Goal: Task Accomplishment & Management: Manage account settings

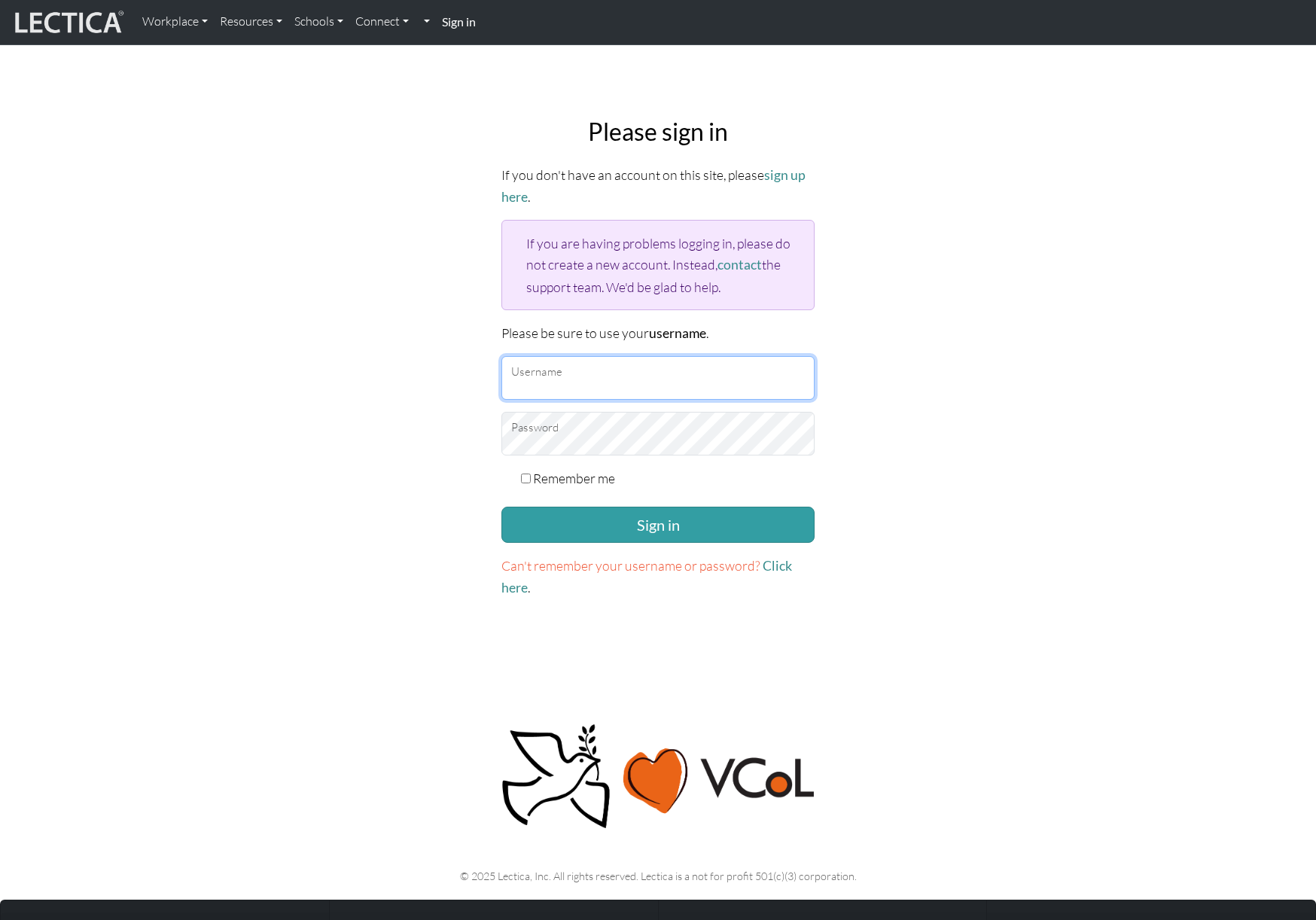
click at [542, 376] on input "Username" at bounding box center [658, 378] width 313 height 44
type input "amcorreia"
click at [502, 506] on button "Sign in" at bounding box center [658, 524] width 313 height 36
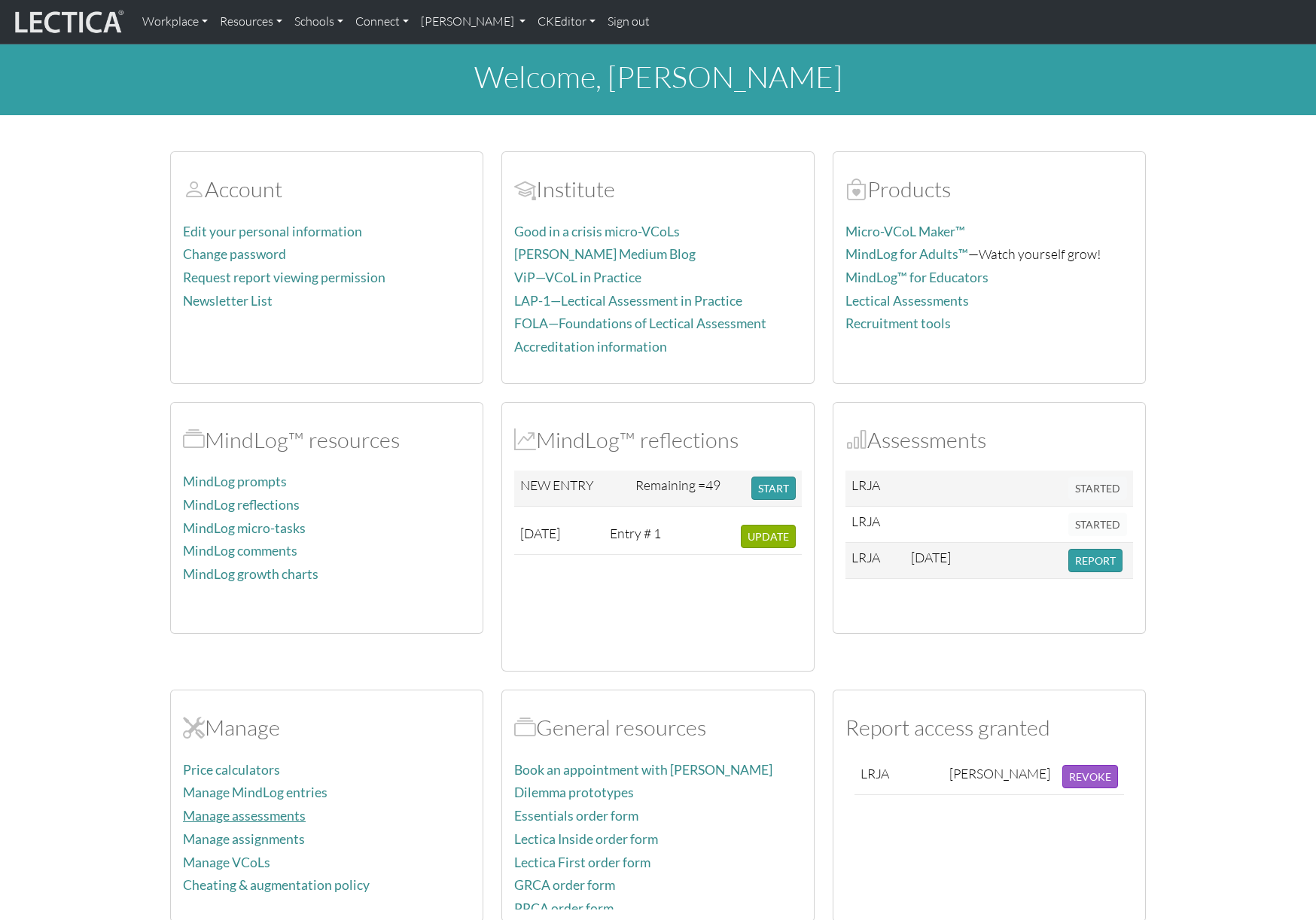
click at [266, 817] on link "Manage assessments" at bounding box center [244, 816] width 122 height 16
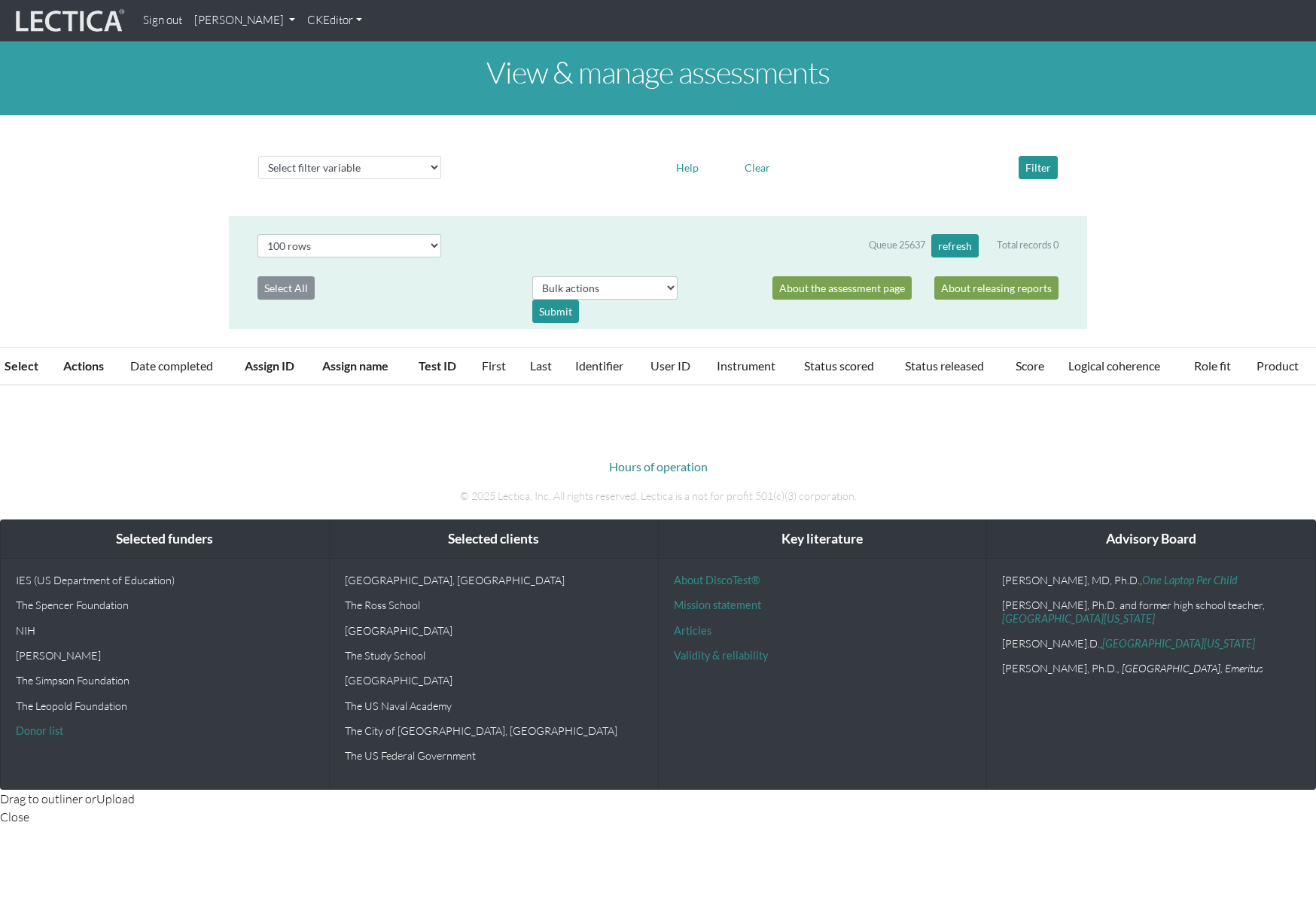
select select "100"
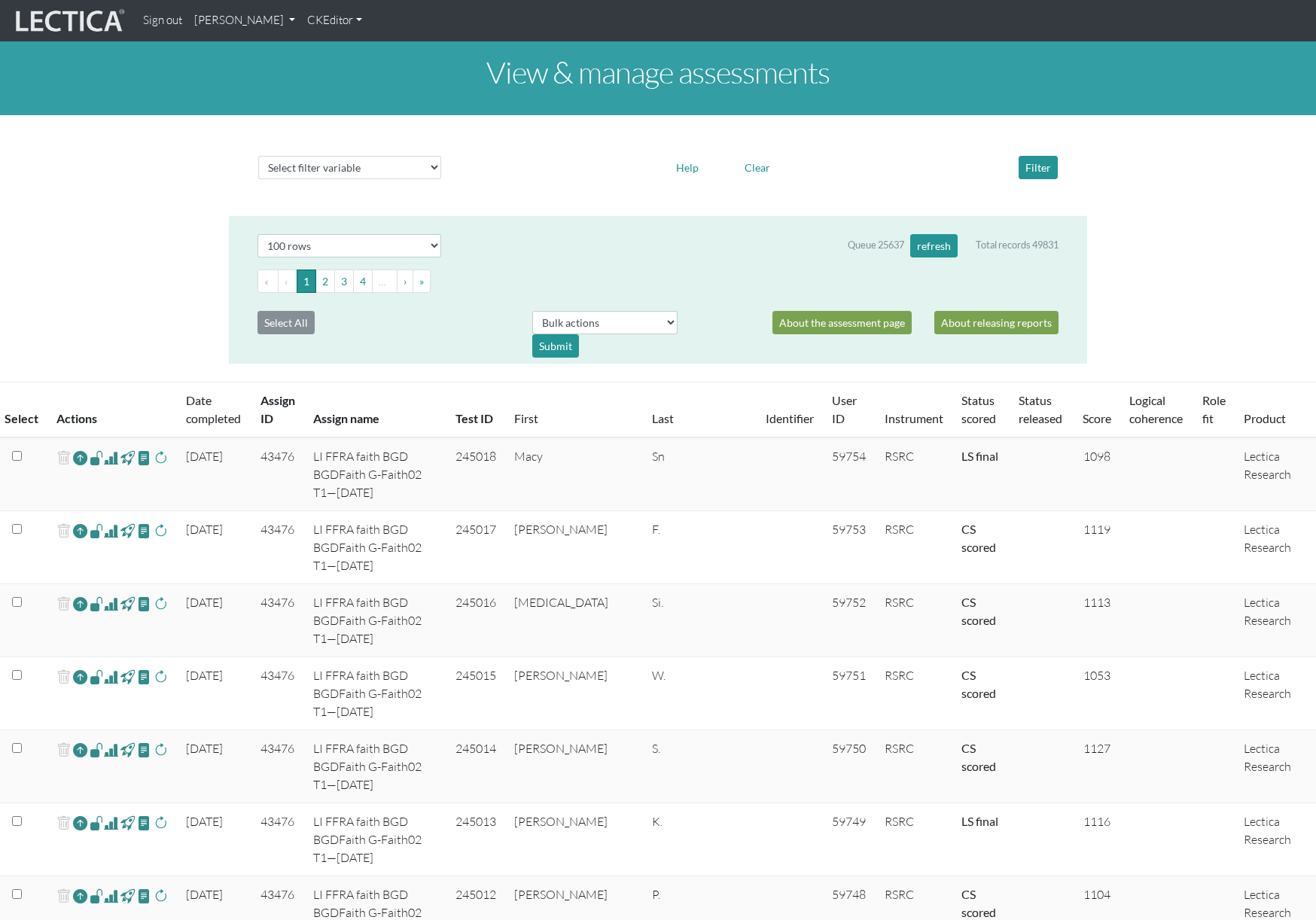
click at [302, 26] on link "[PERSON_NAME]" at bounding box center [245, 20] width 113 height 29
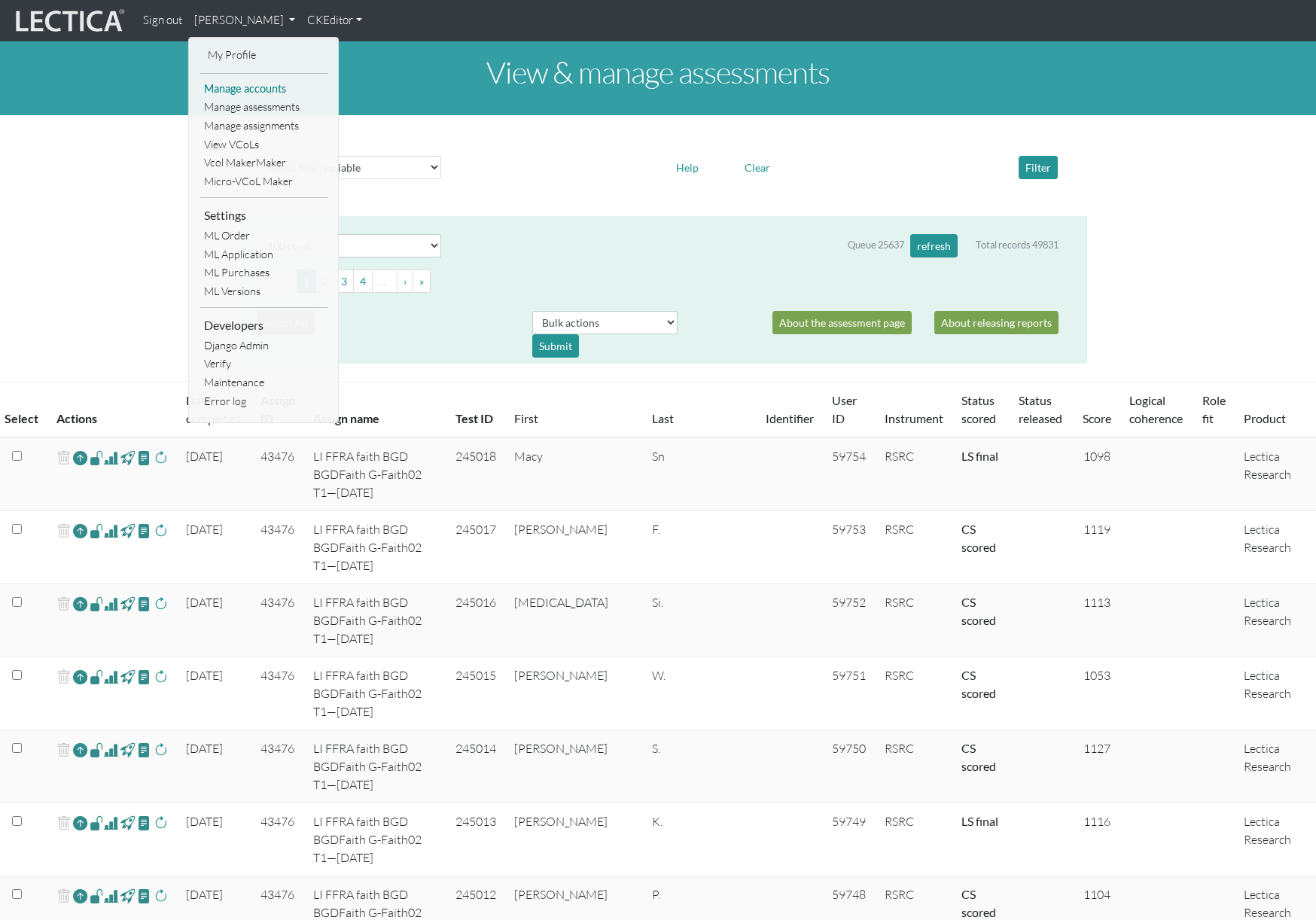
click at [266, 92] on link "Manage accounts" at bounding box center [264, 89] width 128 height 19
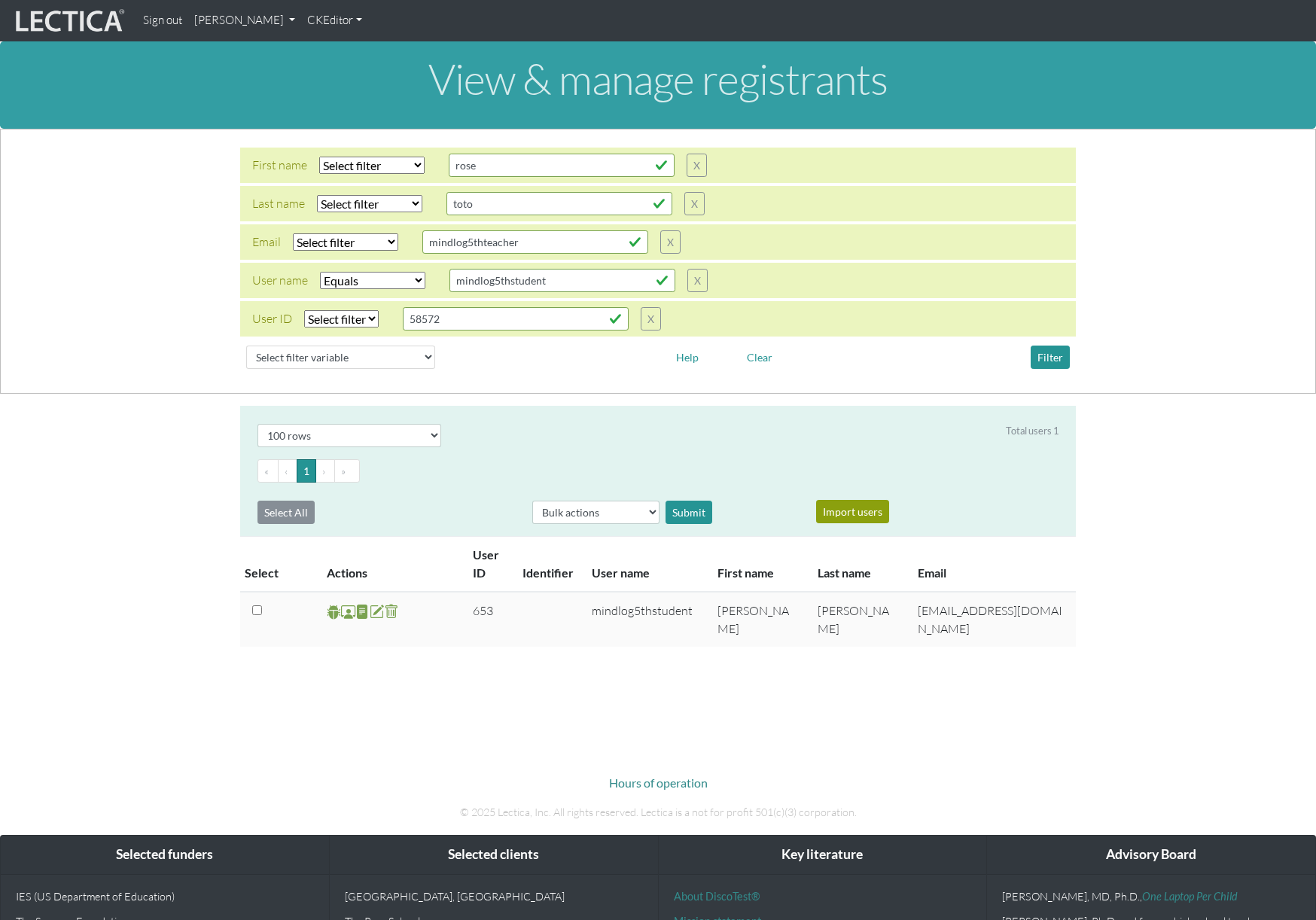
select select "iexact"
select select "100"
click at [530, 170] on input "rose" at bounding box center [562, 166] width 226 height 24
type input "[PERSON_NAME]"
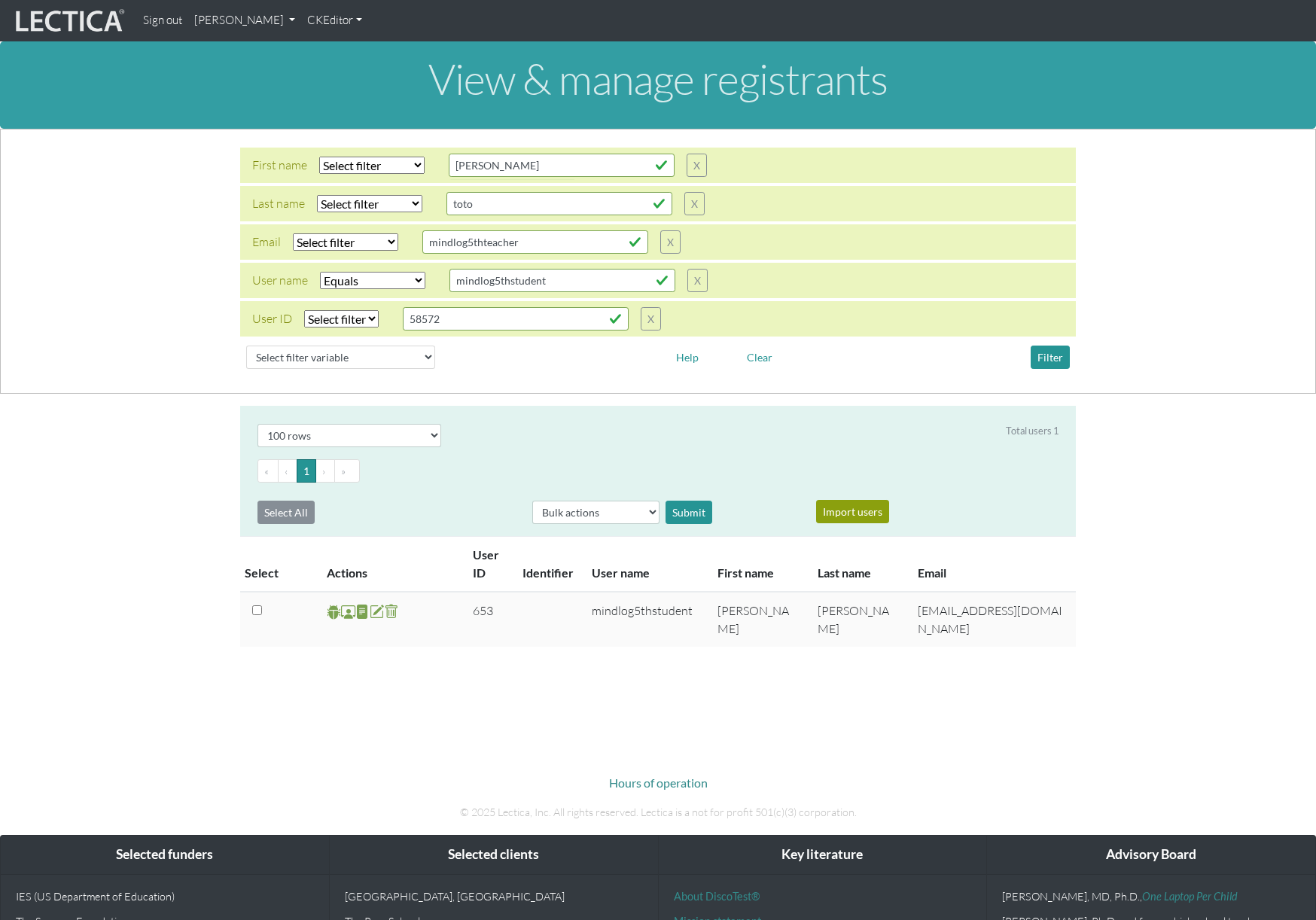
click at [397, 170] on select "Select filter Equals Does not equal Contains Does not contain Starts with Ends …" at bounding box center [372, 165] width 105 height 17
select select "iexact"
click at [320, 156] on select "Select filter Equals Does not equal Contains Does not contain Starts with Ends …" at bounding box center [372, 165] width 105 height 17
click at [375, 205] on select "Select filter Equals Does not equal Contains Does not contain Starts with Ends …" at bounding box center [370, 203] width 105 height 17
click at [317, 195] on select "Select filter Equals Does not equal Contains Does not contain Starts with Ends …" at bounding box center [370, 203] width 105 height 17
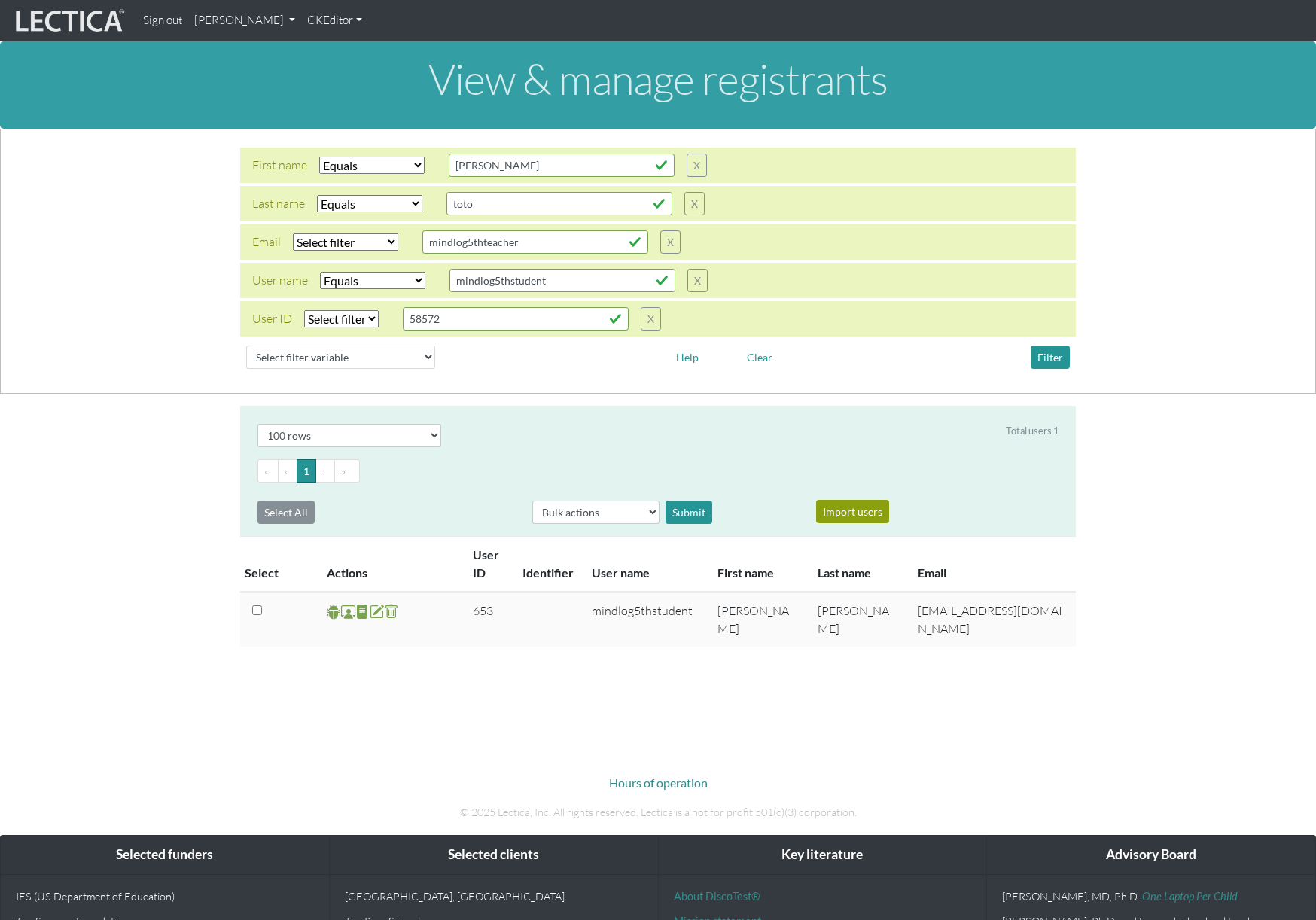
click at [375, 212] on div "Last name Select filter Equals Does not equal Contains Does not contain Starts …" at bounding box center [478, 204] width 452 height 24
click at [378, 202] on select "Select filter Equals Does not equal Contains Does not contain Starts with Ends …" at bounding box center [370, 203] width 105 height 17
select select "icontains"
click at [317, 195] on select "Select filter Equals Does not equal Contains Does not contain Starts with Ends …" at bounding box center [370, 203] width 105 height 17
click at [374, 280] on select "Select filter Equals Does not equal Contains Does not contain Starts with Ends …" at bounding box center [373, 280] width 105 height 17
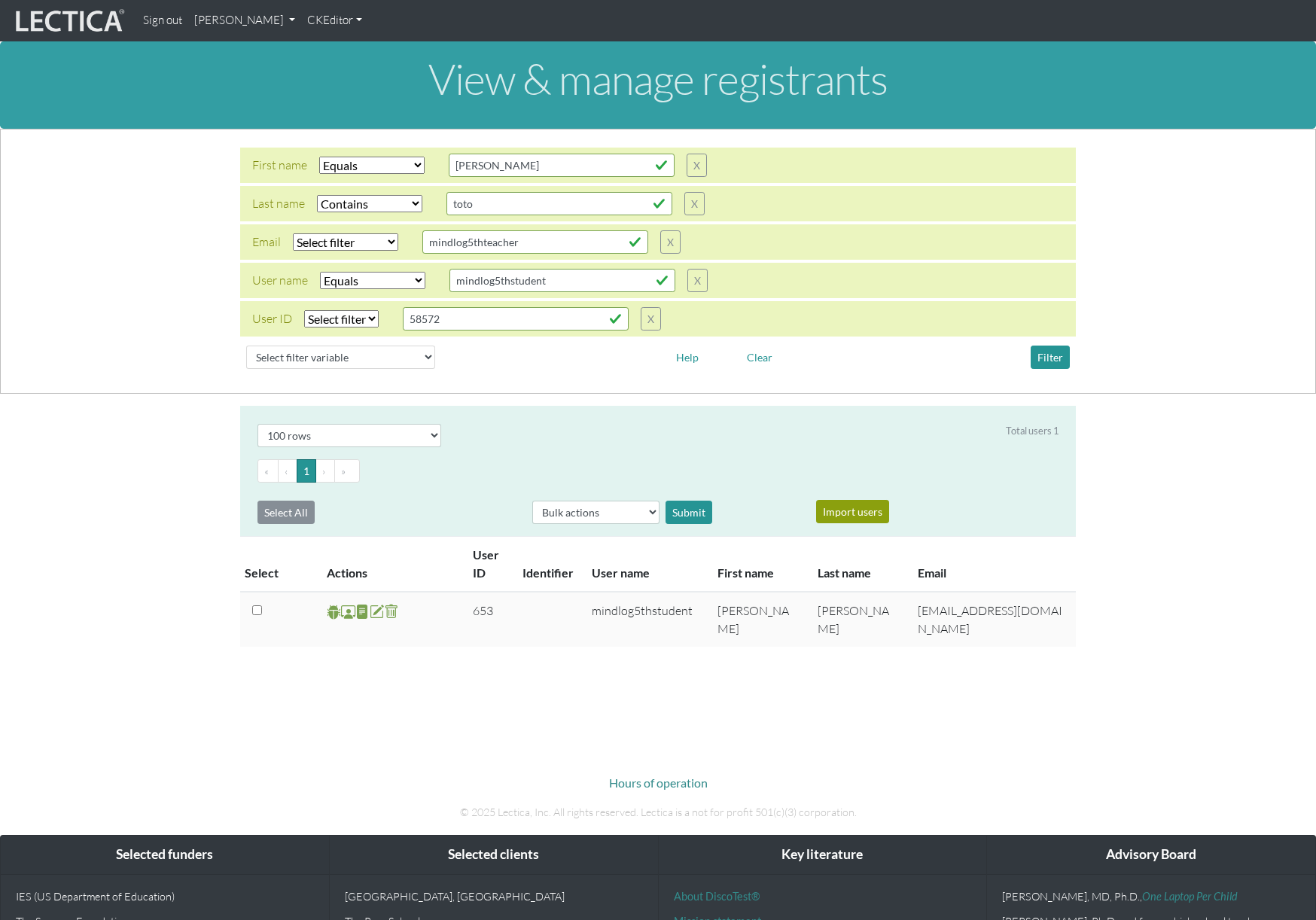
select select
click at [320, 272] on select "Select filter Equals Does not equal Contains Does not contain Starts with Ends …" at bounding box center [373, 280] width 105 height 17
click at [504, 201] on input "toto" at bounding box center [560, 204] width 226 height 24
type input "lindel"
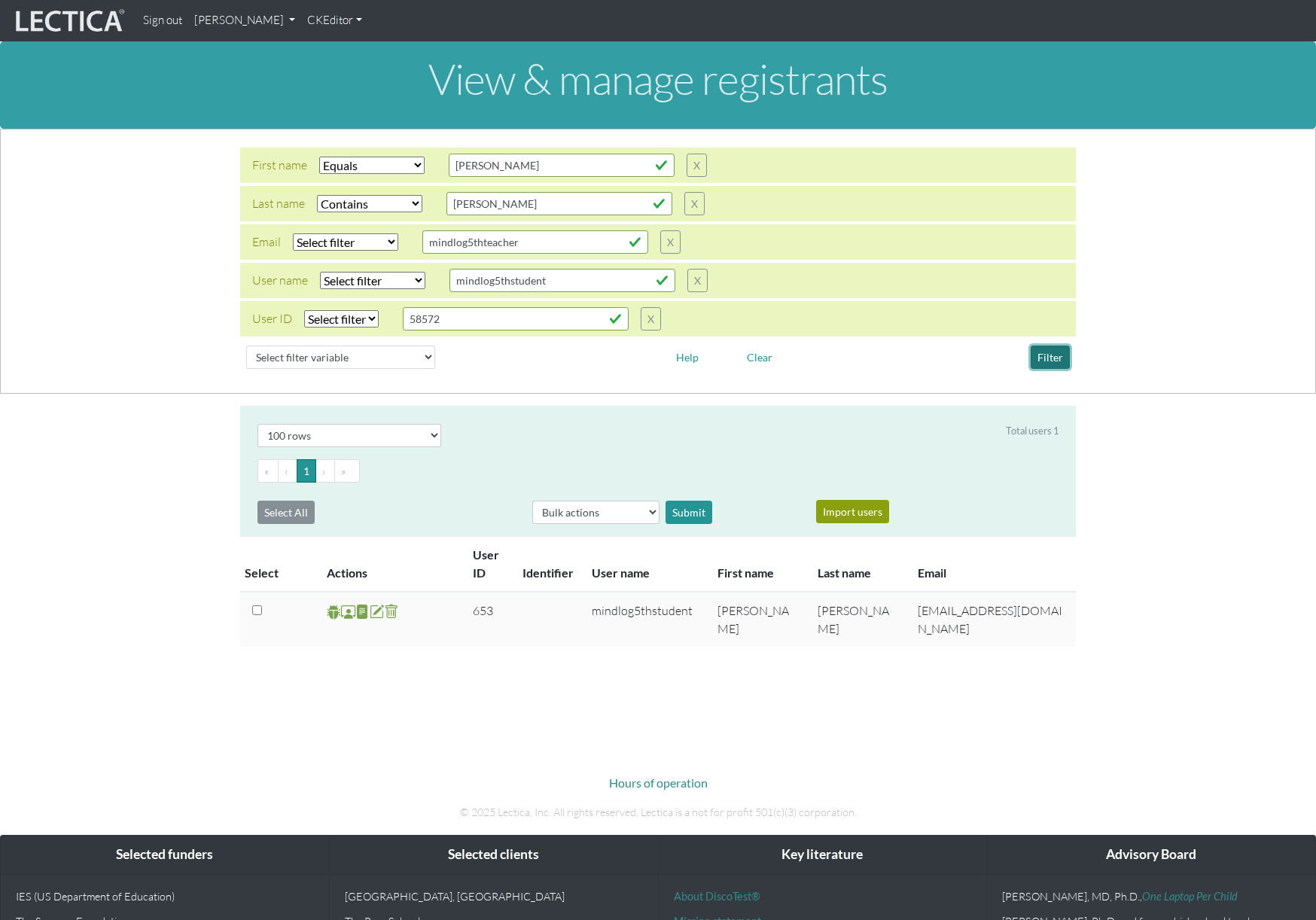
click at [1062, 358] on button "Filter" at bounding box center [1051, 357] width 39 height 24
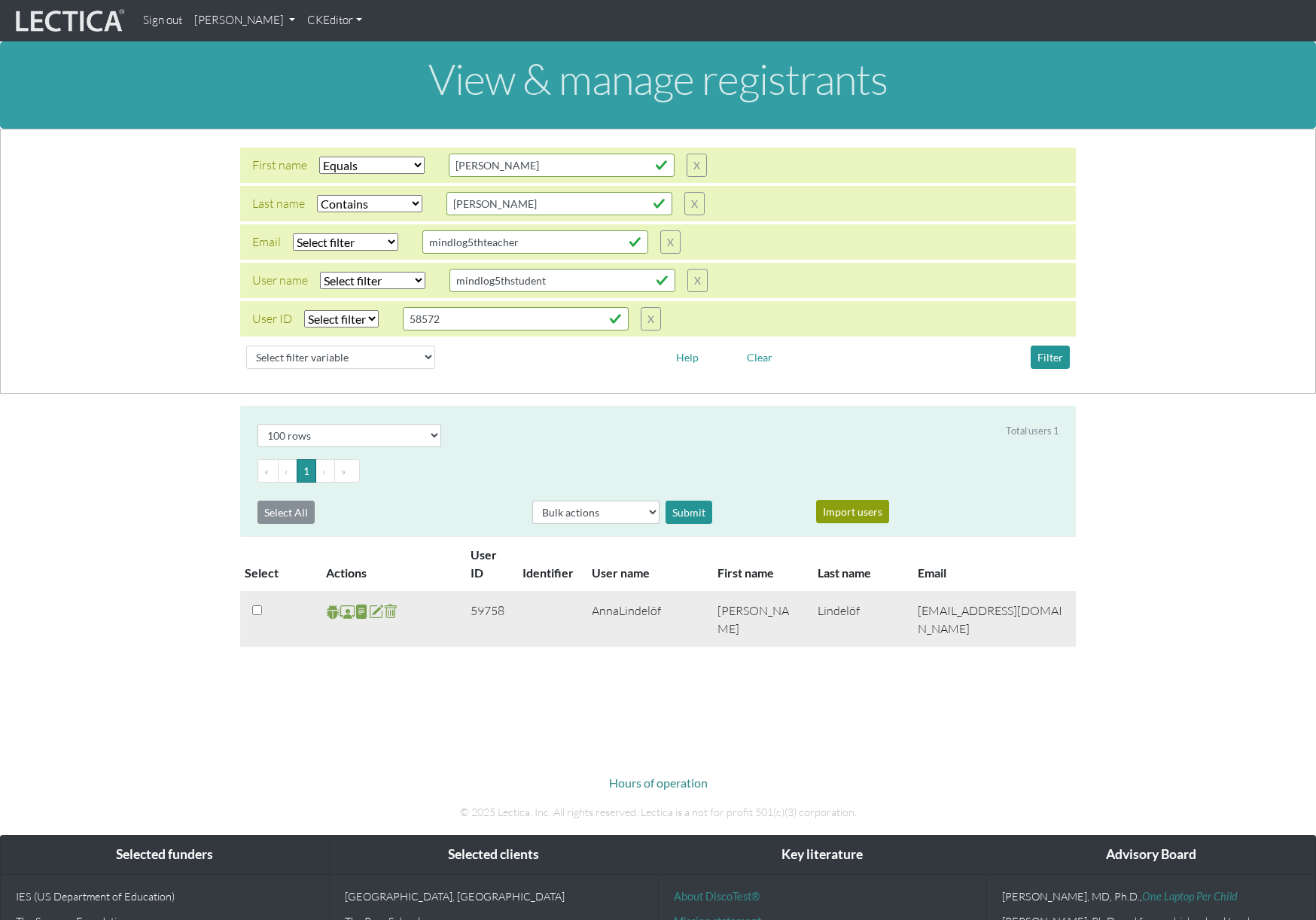
click at [347, 612] on span at bounding box center [347, 612] width 14 height 17
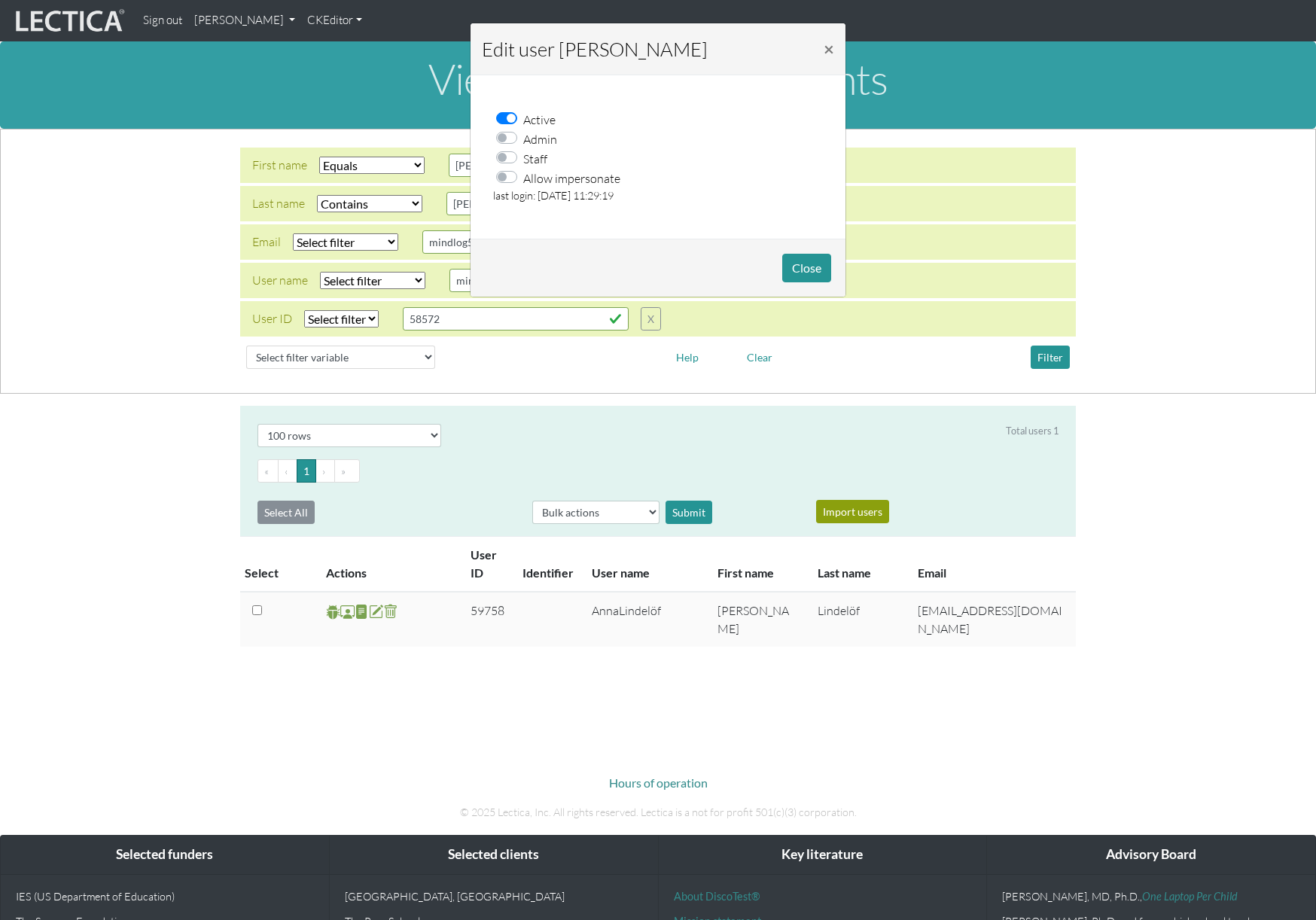
click at [524, 181] on label "Allow impersonate" at bounding box center [572, 177] width 97 height 20
click at [508, 181] on input "Allow impersonate" at bounding box center [510, 175] width 12 height 15
checkbox input "true"
click at [803, 273] on button "Close" at bounding box center [806, 268] width 49 height 28
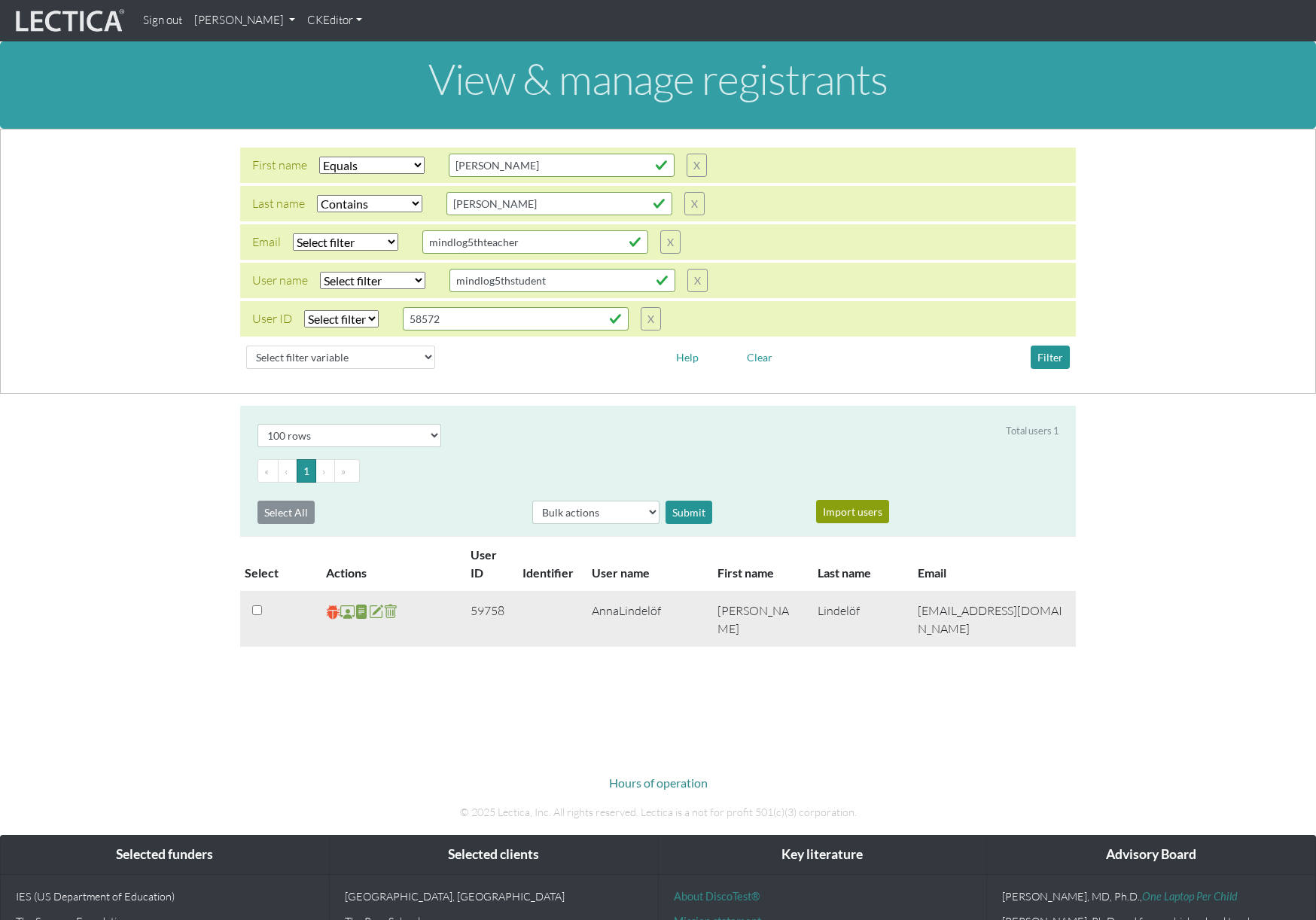
click at [327, 611] on span at bounding box center [333, 612] width 14 height 17
